Goal: Information Seeking & Learning: Check status

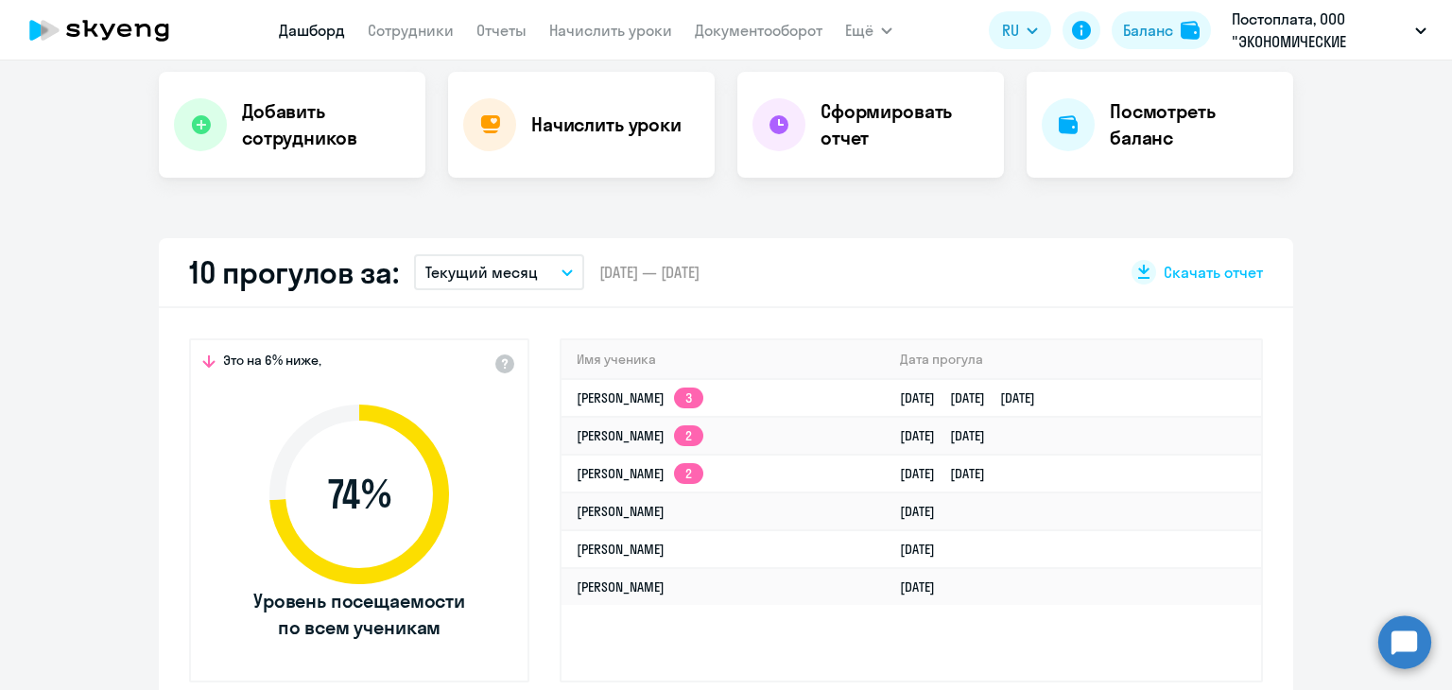
scroll to position [473, 0]
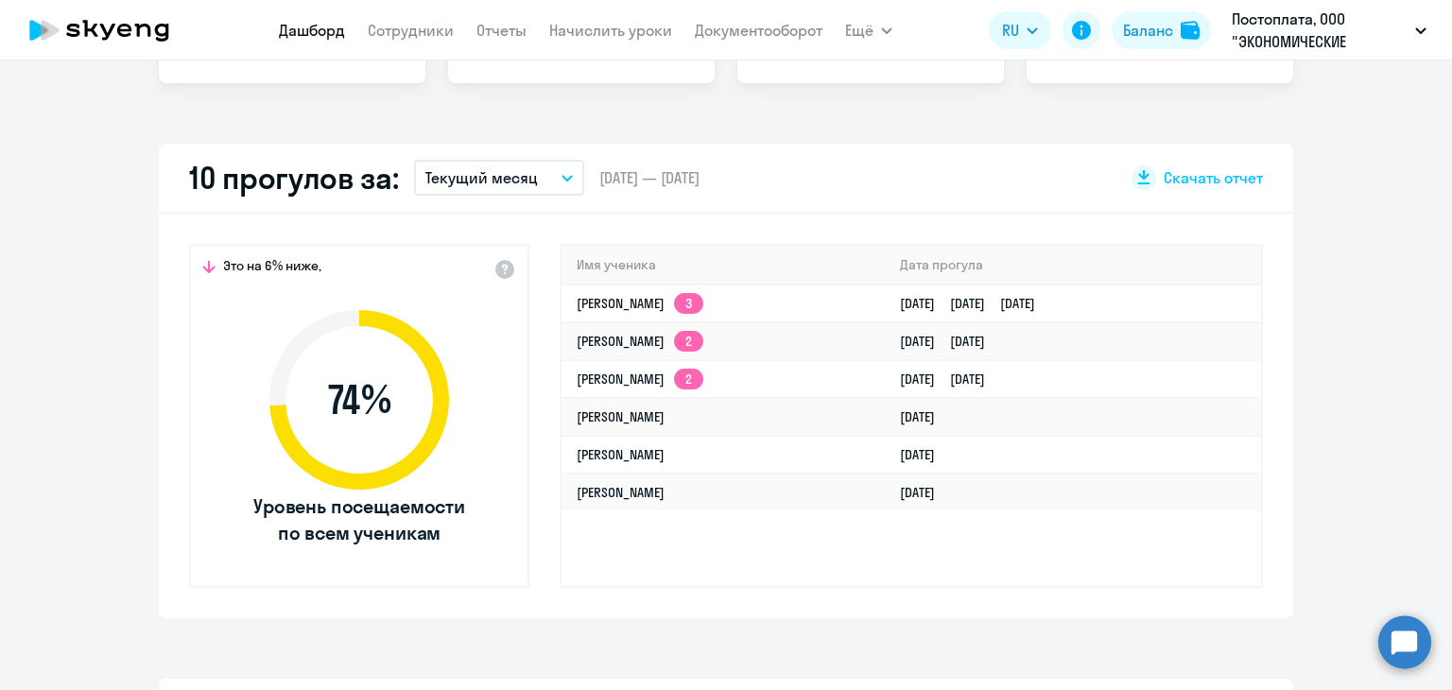
select select "30"
click at [617, 295] on link "[PERSON_NAME] 3" at bounding box center [640, 303] width 127 height 17
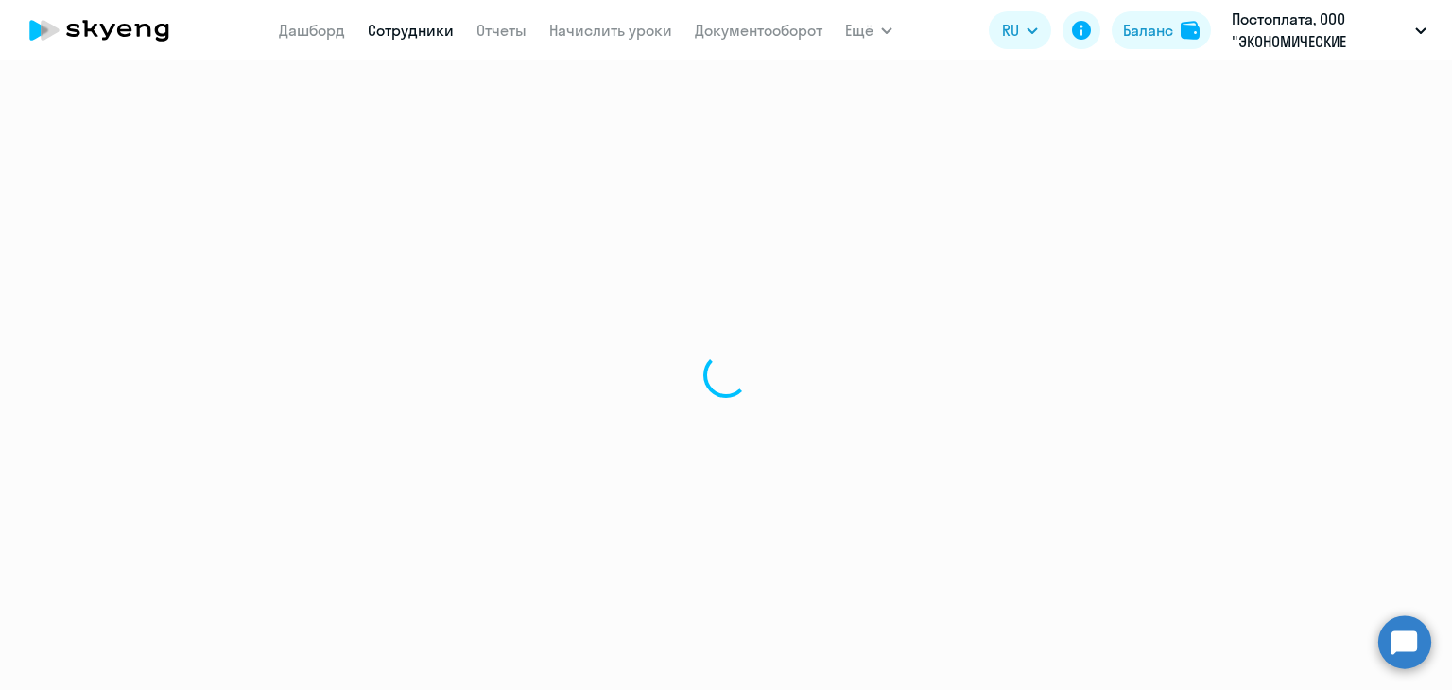
select select "english"
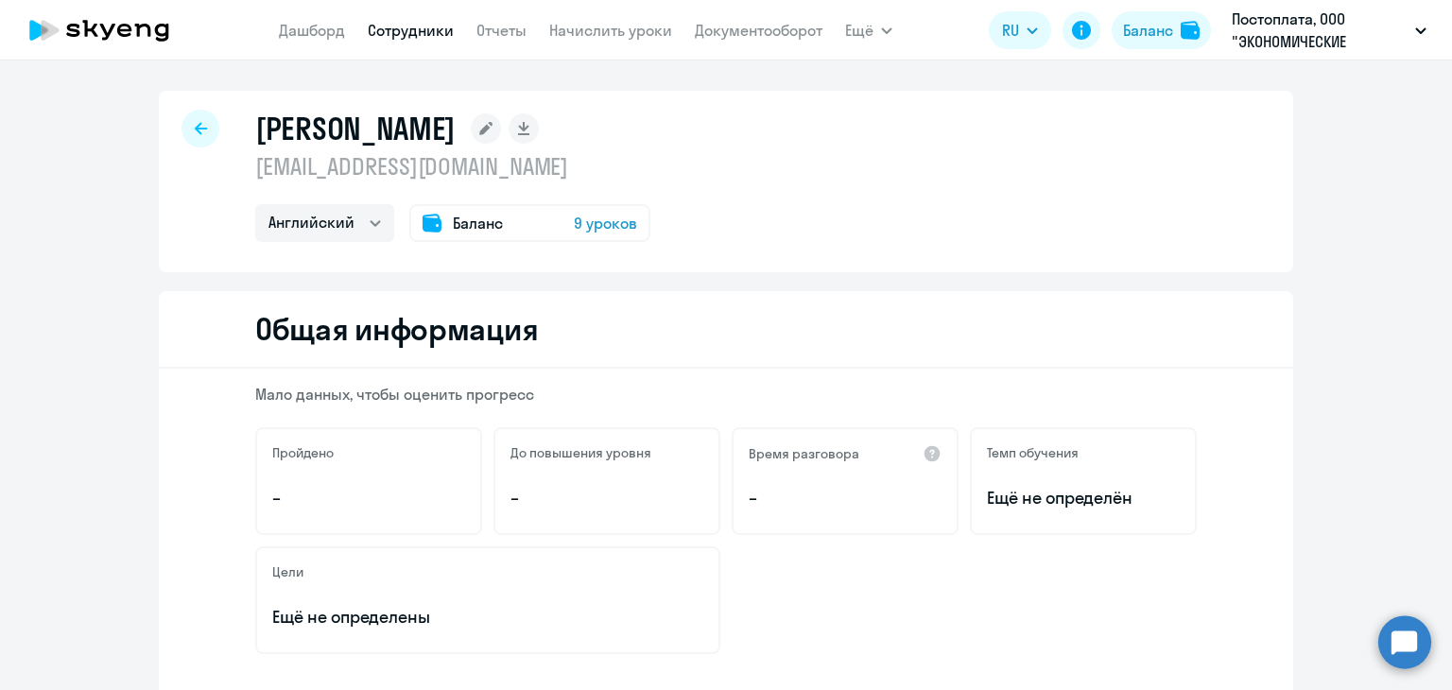
click at [195, 133] on icon at bounding box center [201, 128] width 12 height 13
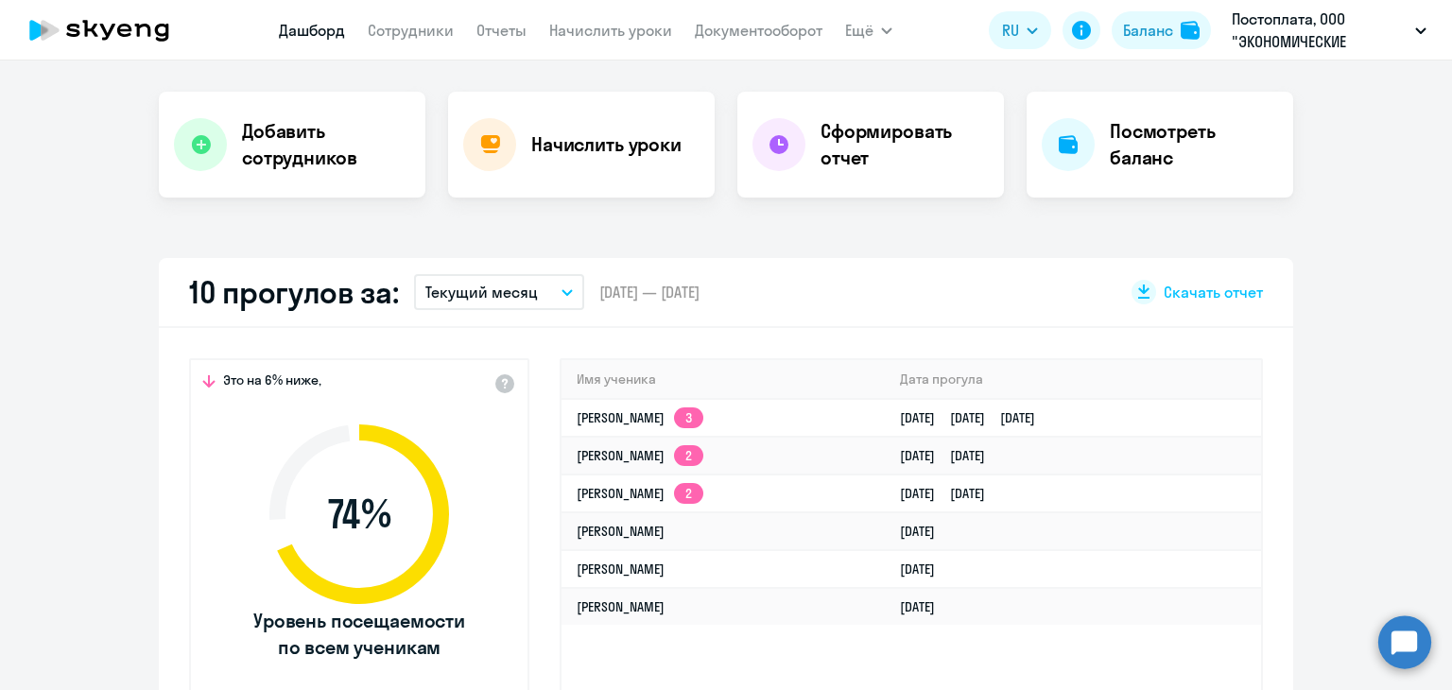
scroll to position [378, 0]
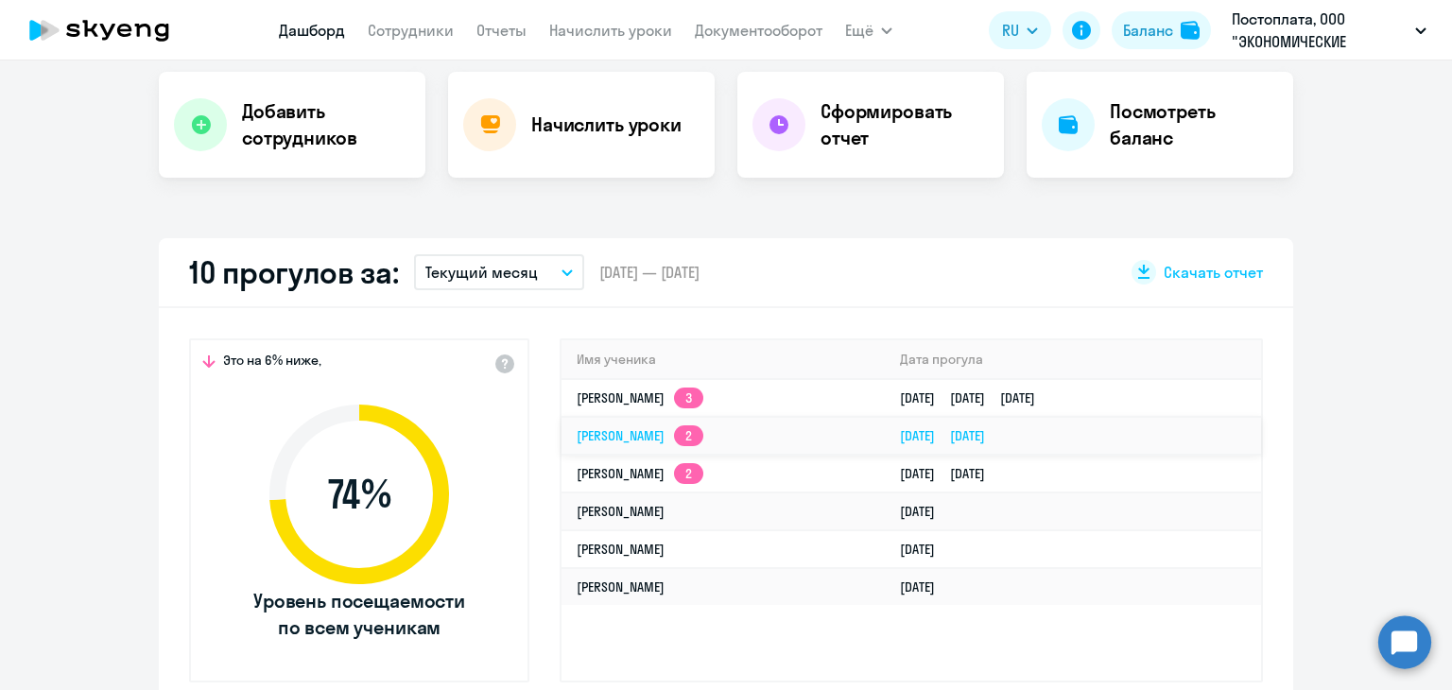
select select "30"
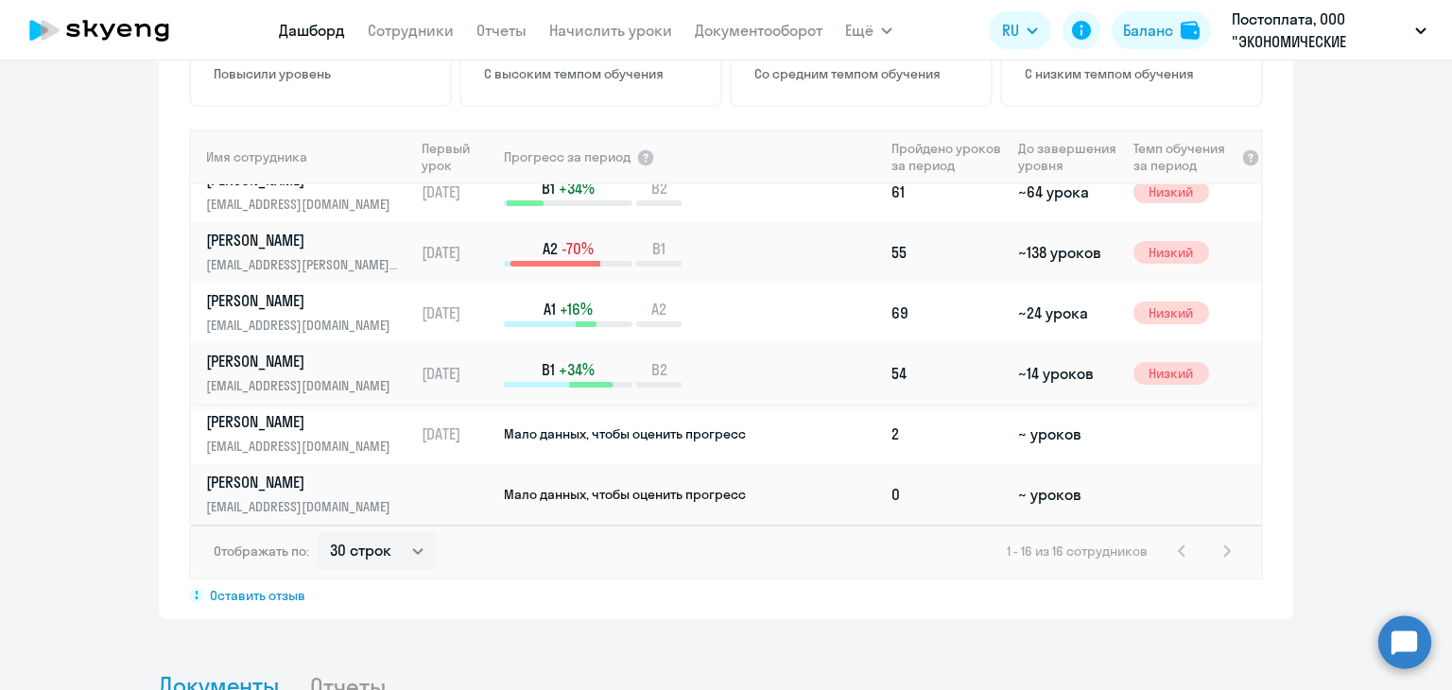
scroll to position [1324, 0]
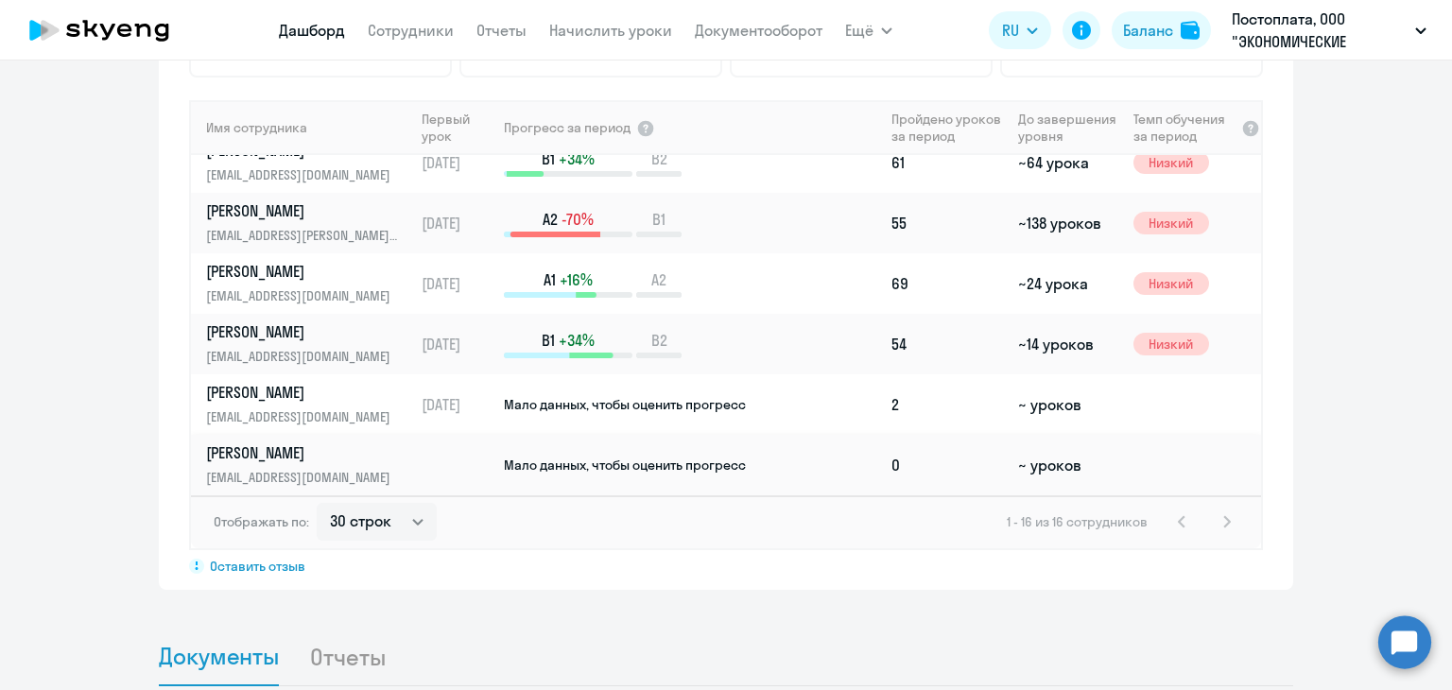
click at [260, 451] on p "[PERSON_NAME]" at bounding box center [303, 452] width 195 height 21
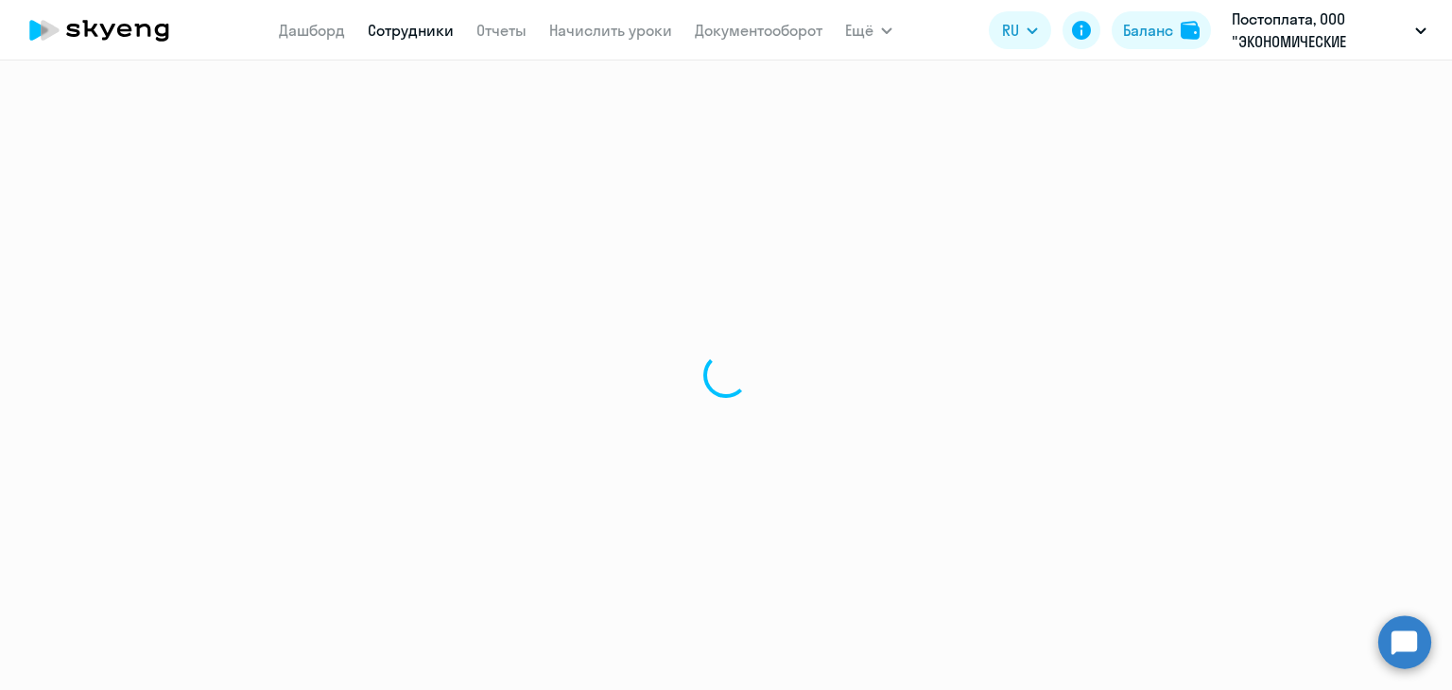
select select "english"
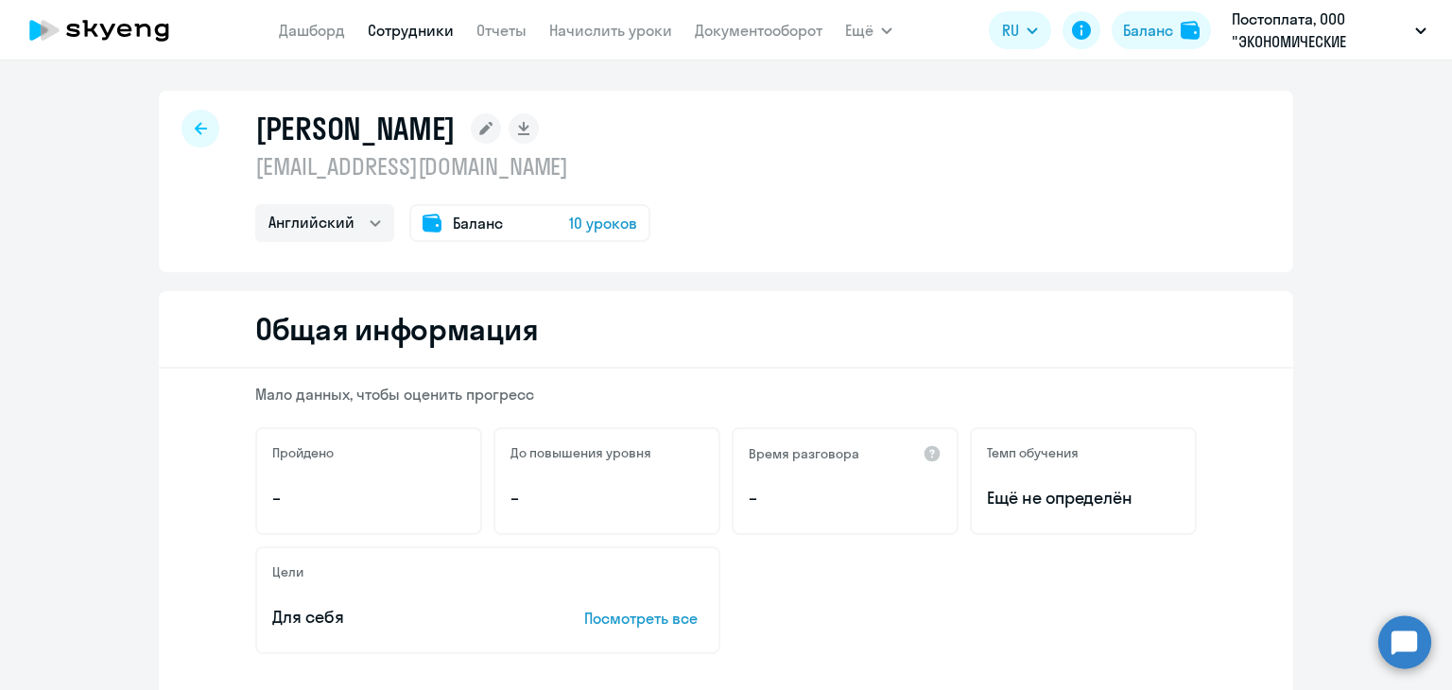
click at [189, 138] on div at bounding box center [201, 129] width 38 height 38
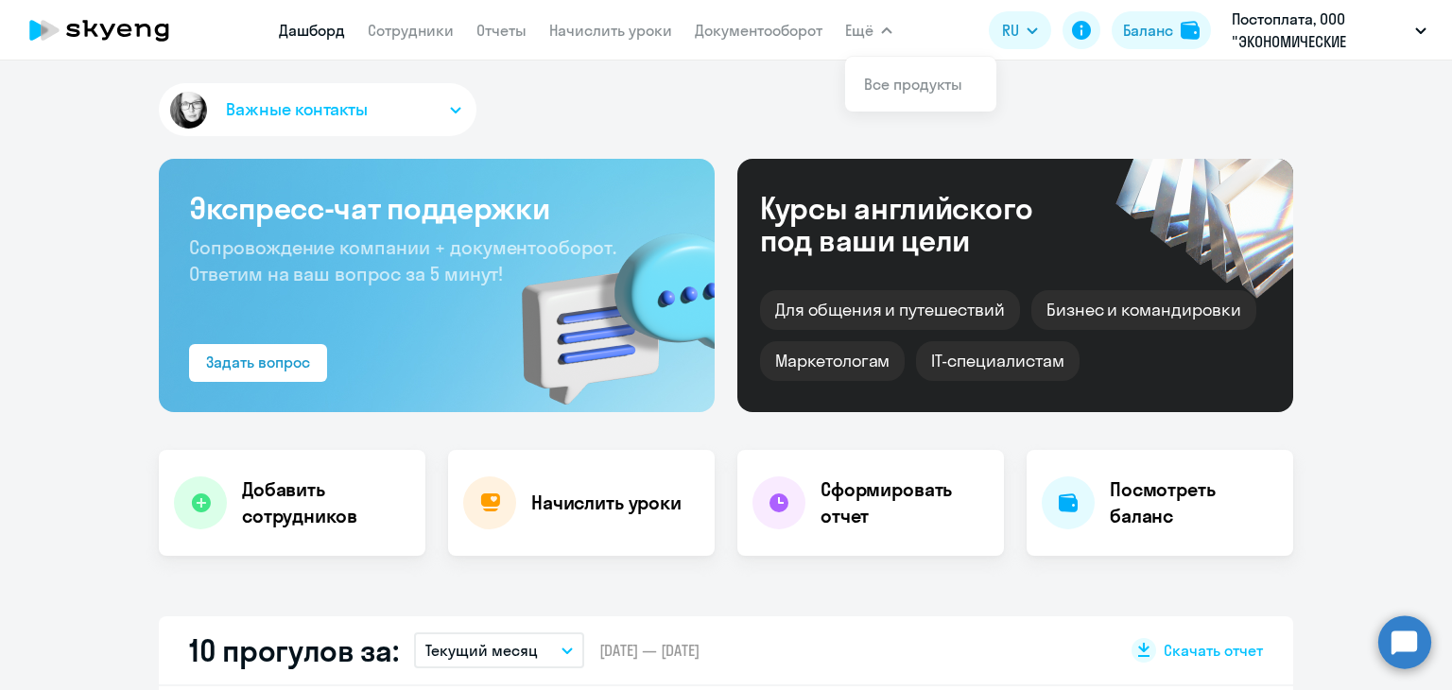
select select "30"
click at [453, 111] on icon "button" at bounding box center [455, 110] width 11 height 7
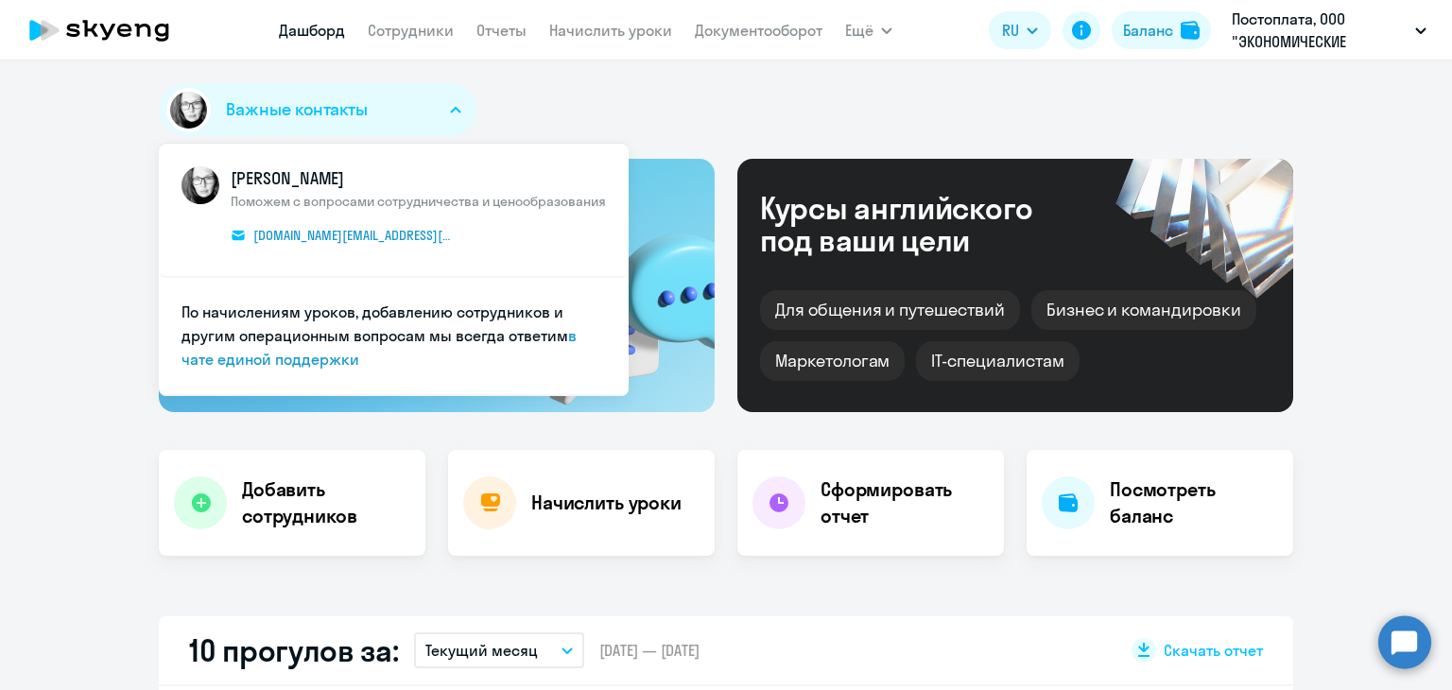
click at [436, 116] on button "Важные контакты" at bounding box center [318, 109] width 318 height 53
